Goal: Check status: Check status

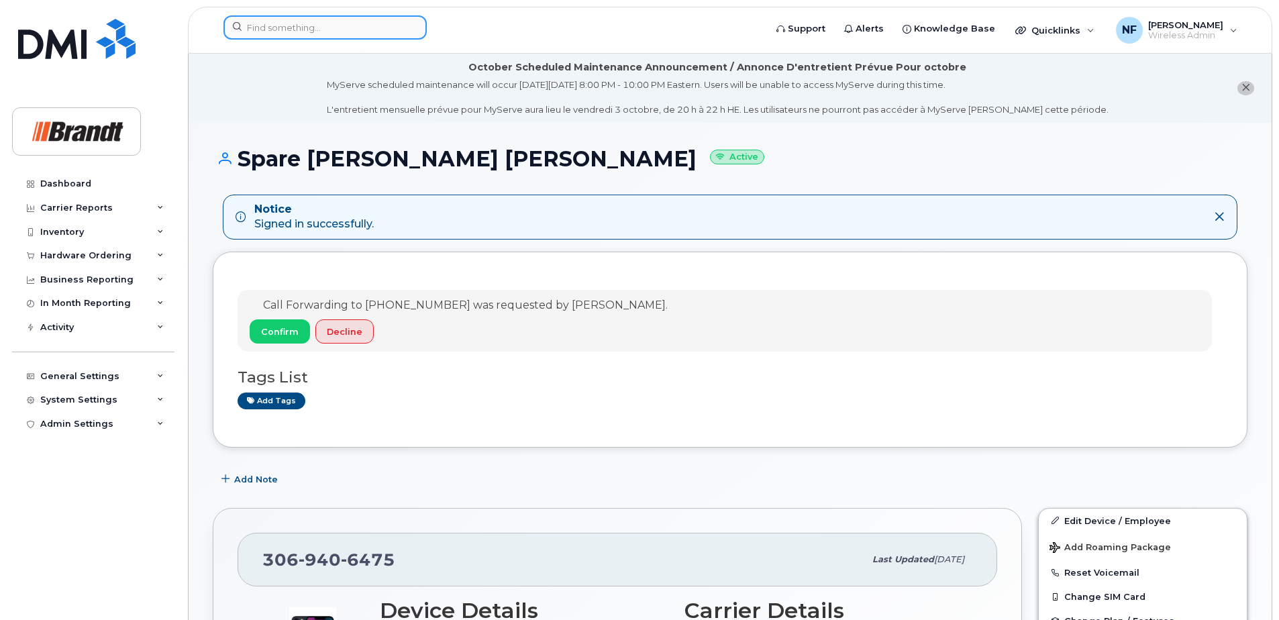
click at [321, 25] on input at bounding box center [325, 27] width 203 height 24
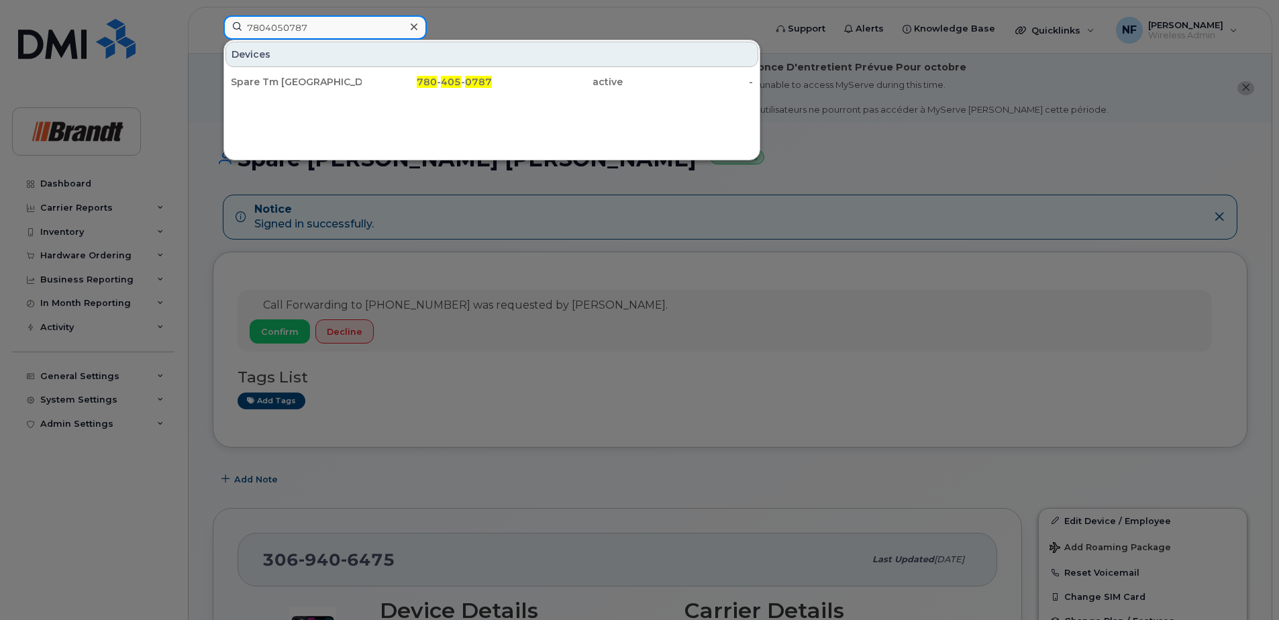
type input "7804050787"
click at [362, 78] on div "780 - 405 - 0787" at bounding box center [427, 81] width 131 height 13
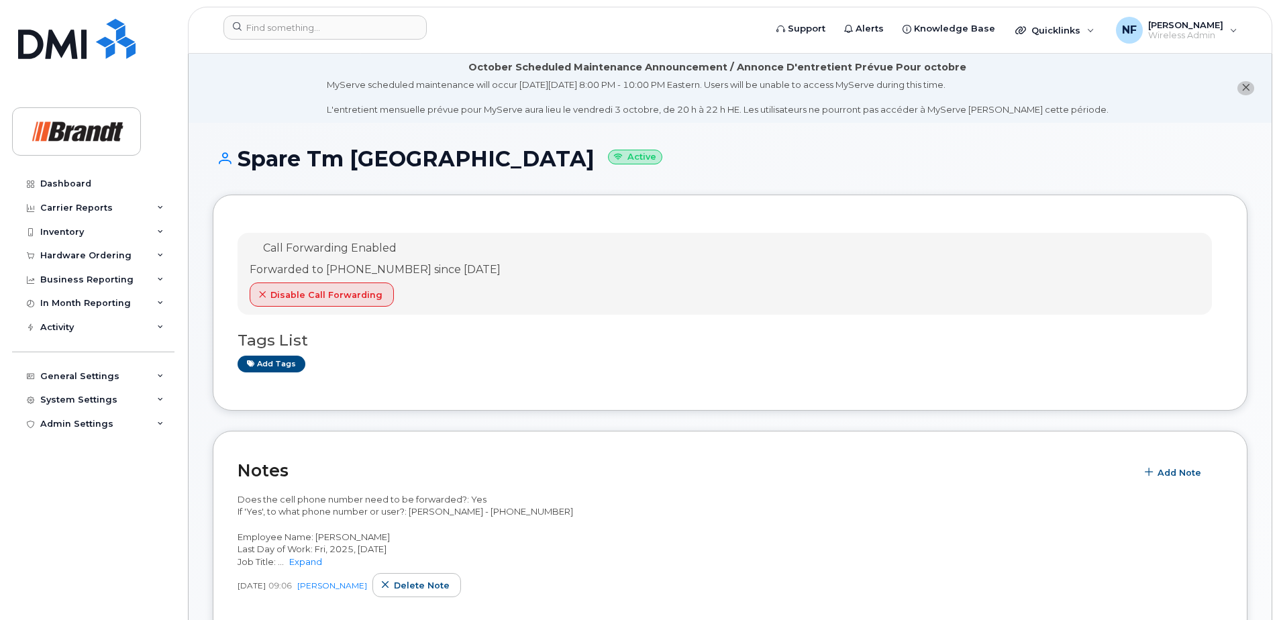
scroll to position [134, 0]
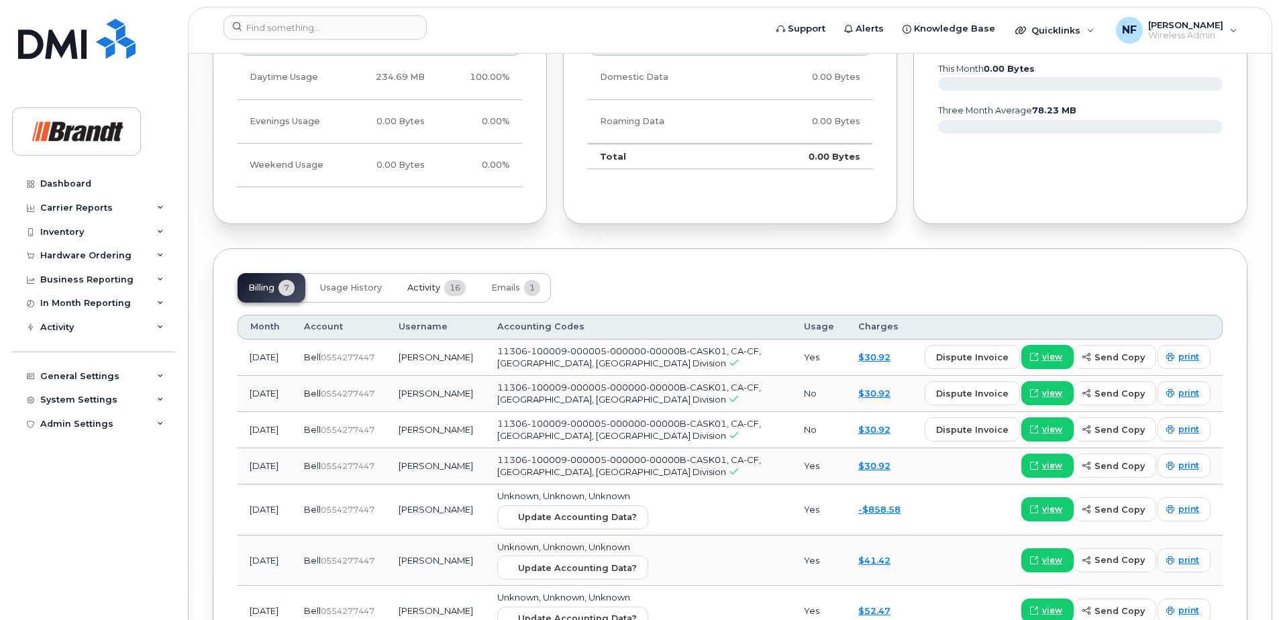
drag, startPoint x: 428, startPoint y: 283, endPoint x: 428, endPoint y: 276, distance: 7.4
click at [428, 283] on span "Activity" at bounding box center [423, 288] width 33 height 11
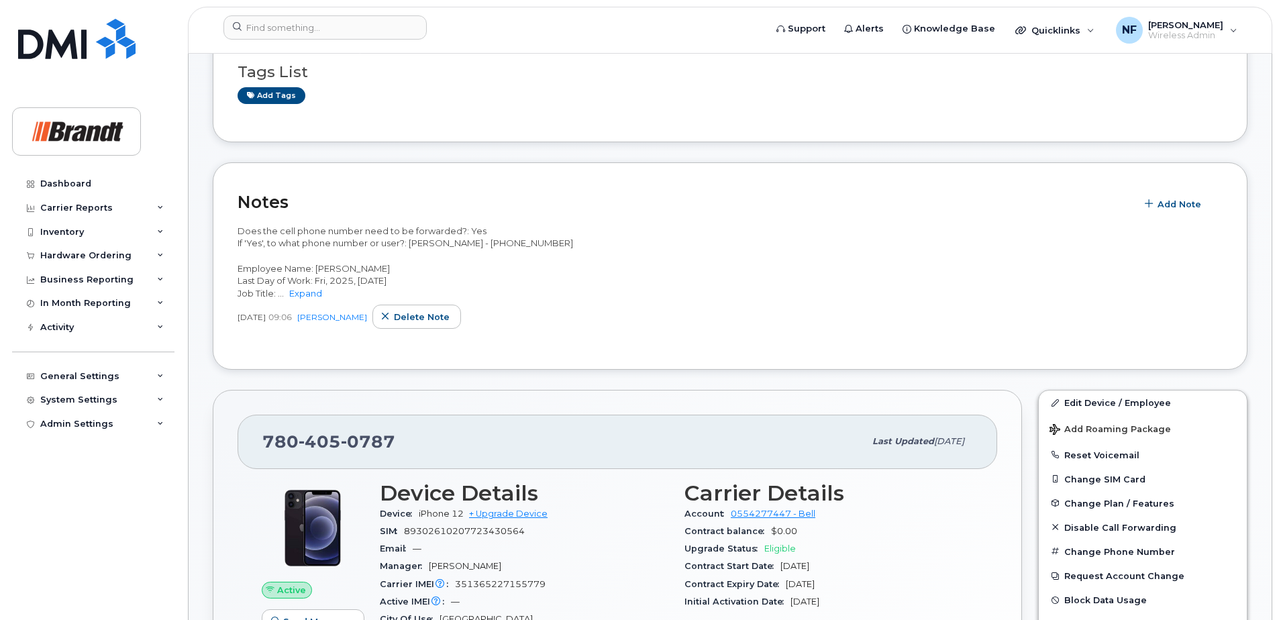
scroll to position [0, 0]
